Goal: Find specific page/section: Find specific page/section

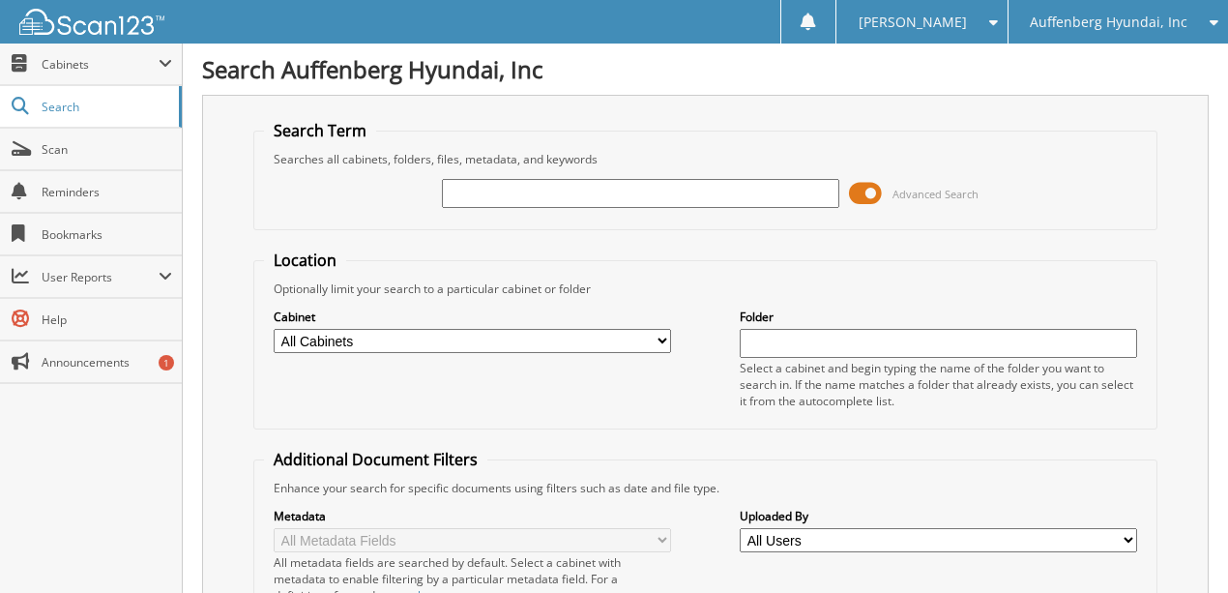
click at [491, 197] on input "text" at bounding box center [640, 193] width 397 height 29
type input "GL320925"
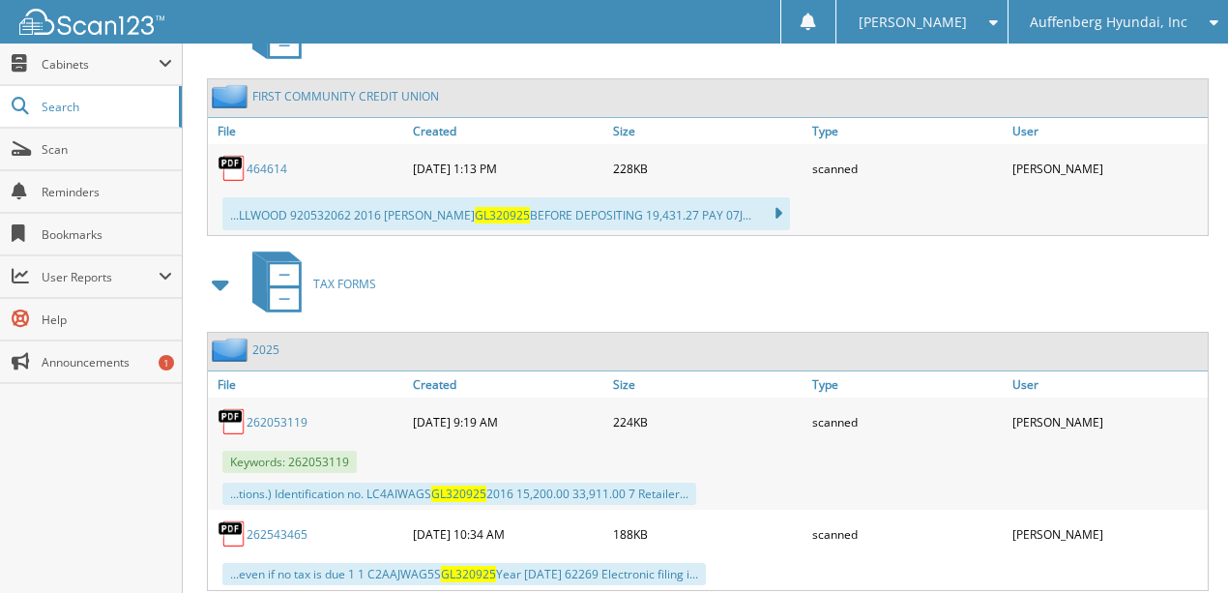
scroll to position [2199, 0]
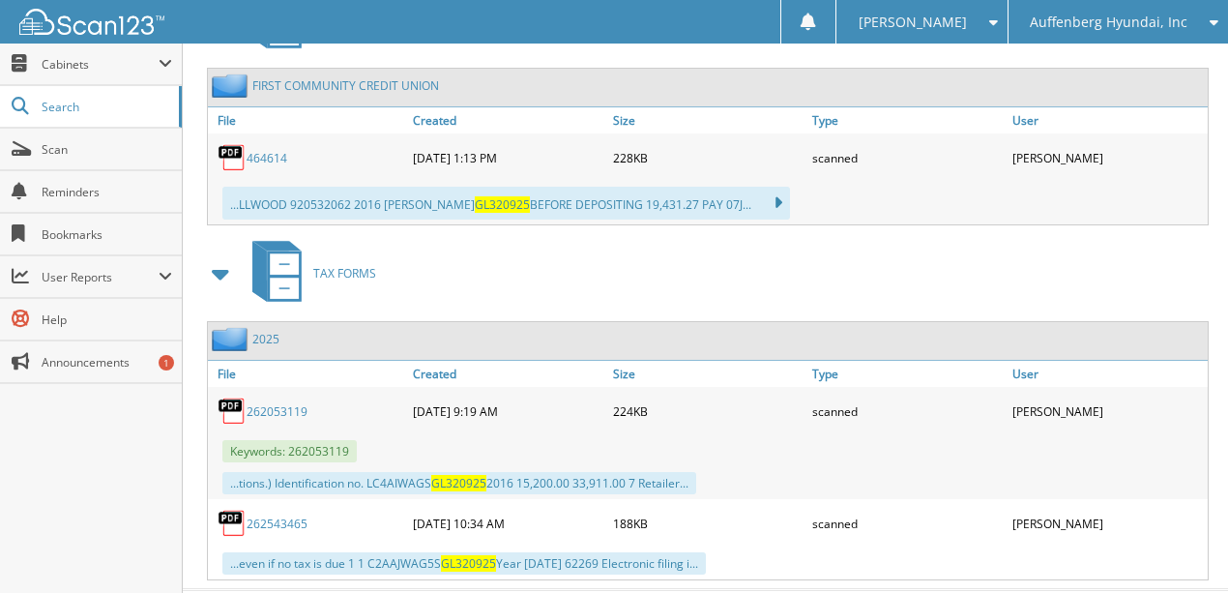
click at [269, 403] on link "262053119" at bounding box center [276, 411] width 61 height 16
click at [284, 515] on link "262543465" at bounding box center [276, 523] width 61 height 16
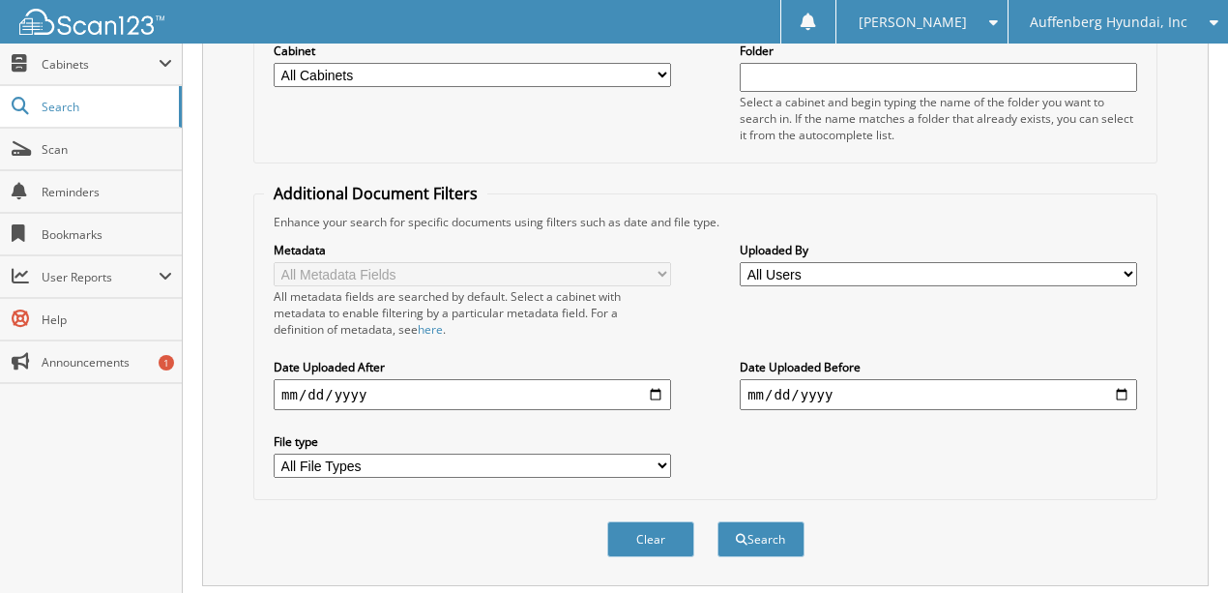
scroll to position [0, 0]
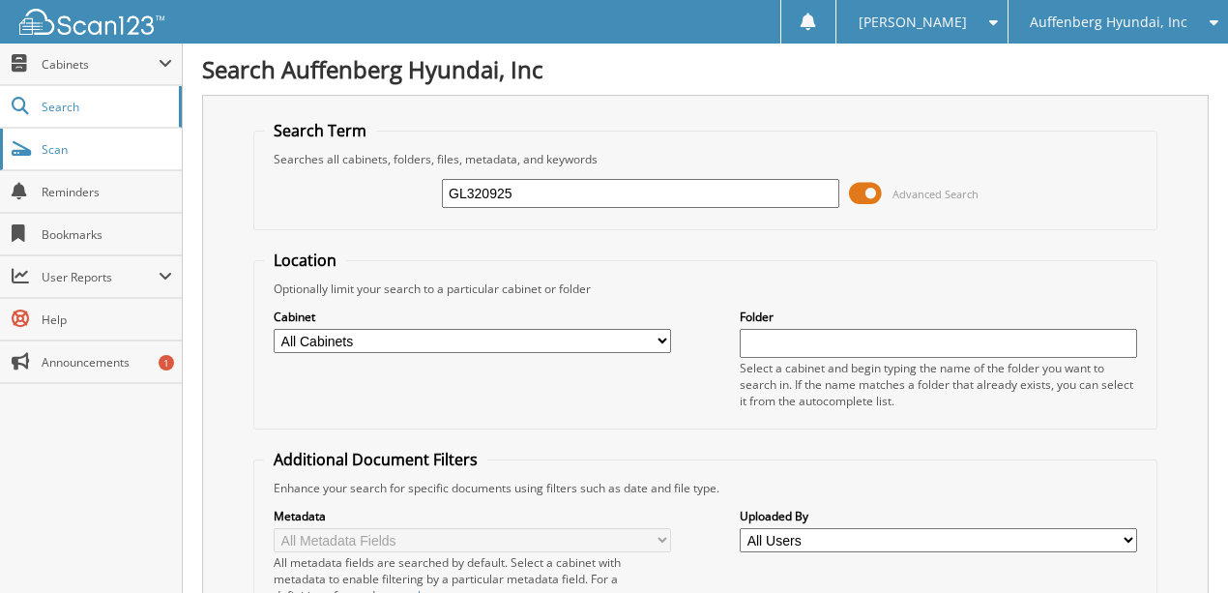
click at [72, 159] on link "Scan" at bounding box center [91, 150] width 182 height 42
